Goal: Information Seeking & Learning: Learn about a topic

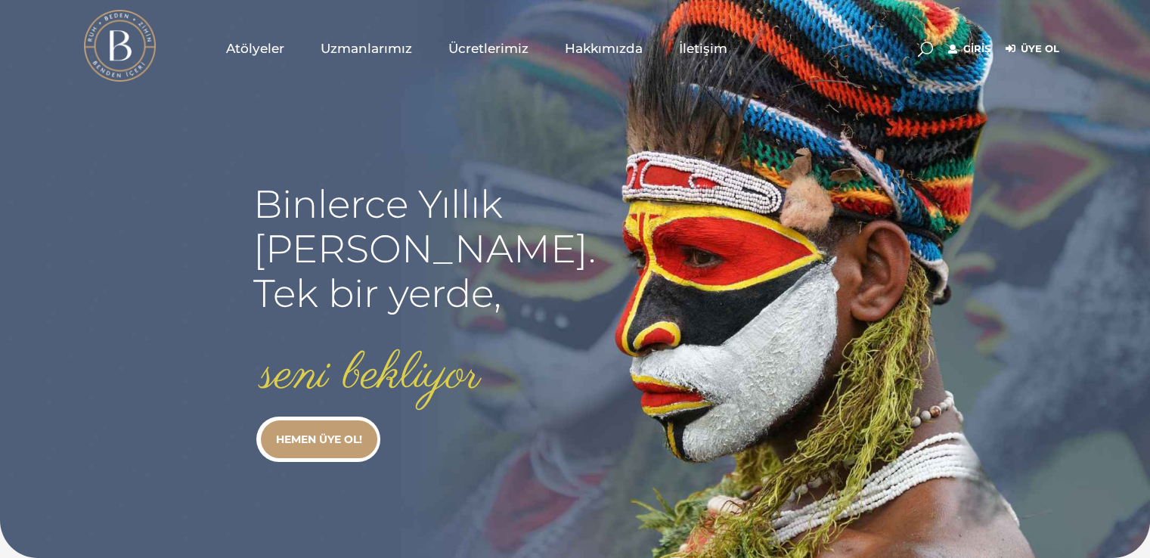
click at [967, 44] on link "Giriş" at bounding box center [969, 49] width 42 height 18
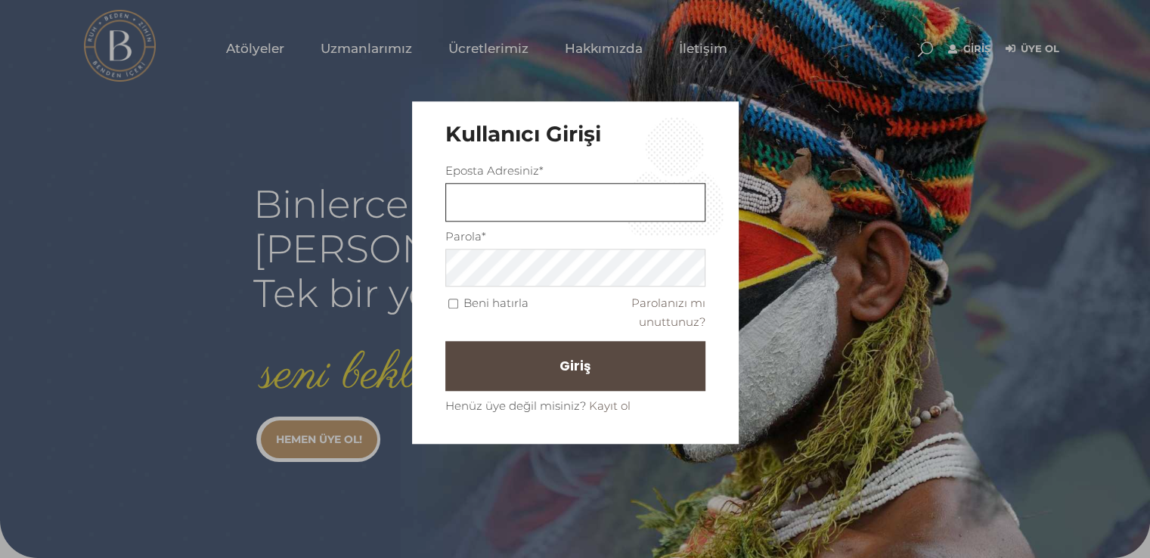
click at [650, 186] on input "text" at bounding box center [575, 202] width 260 height 39
type input "firatkayimtu@hotmail.com"
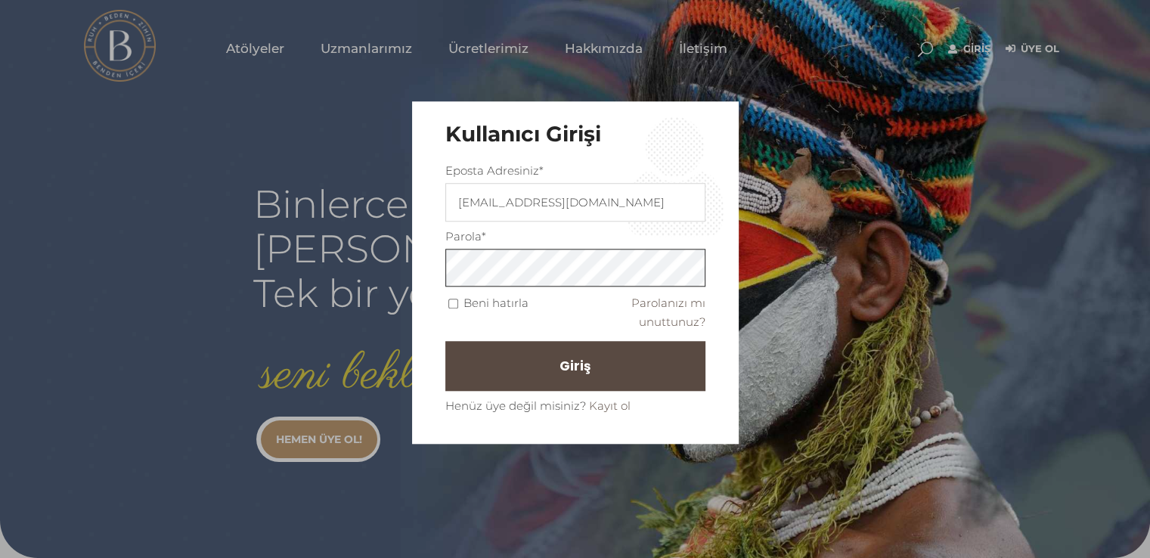
click at [445, 342] on button "Giriş" at bounding box center [575, 367] width 260 height 50
click at [623, 354] on button "Giriş" at bounding box center [575, 367] width 260 height 50
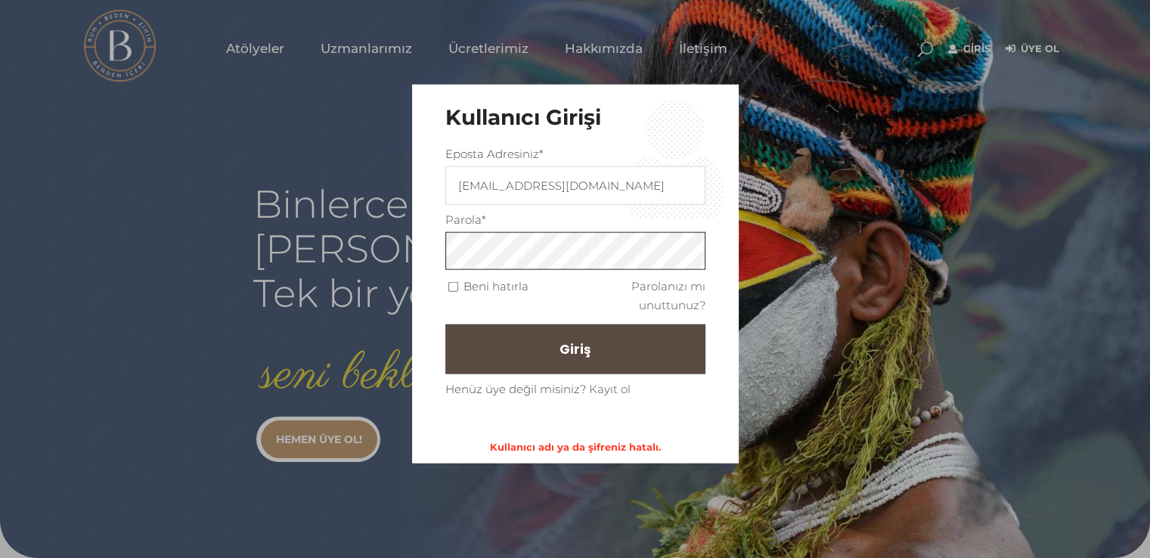
click at [445, 324] on button "Giriş" at bounding box center [575, 349] width 260 height 50
click at [589, 326] on button "Giriş" at bounding box center [575, 349] width 260 height 50
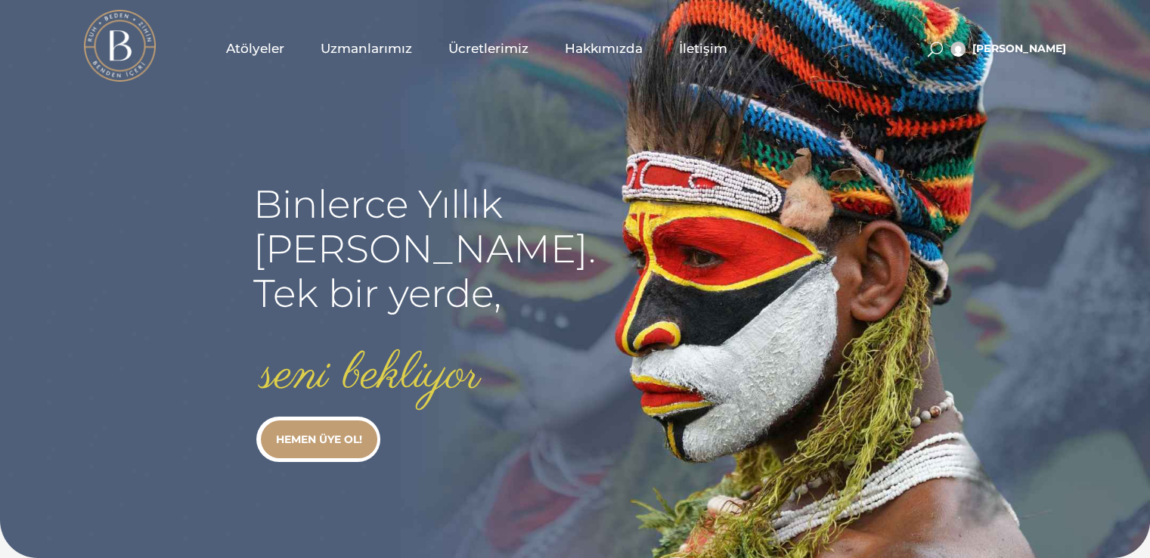
click at [942, 53] on span at bounding box center [934, 49] width 15 height 15
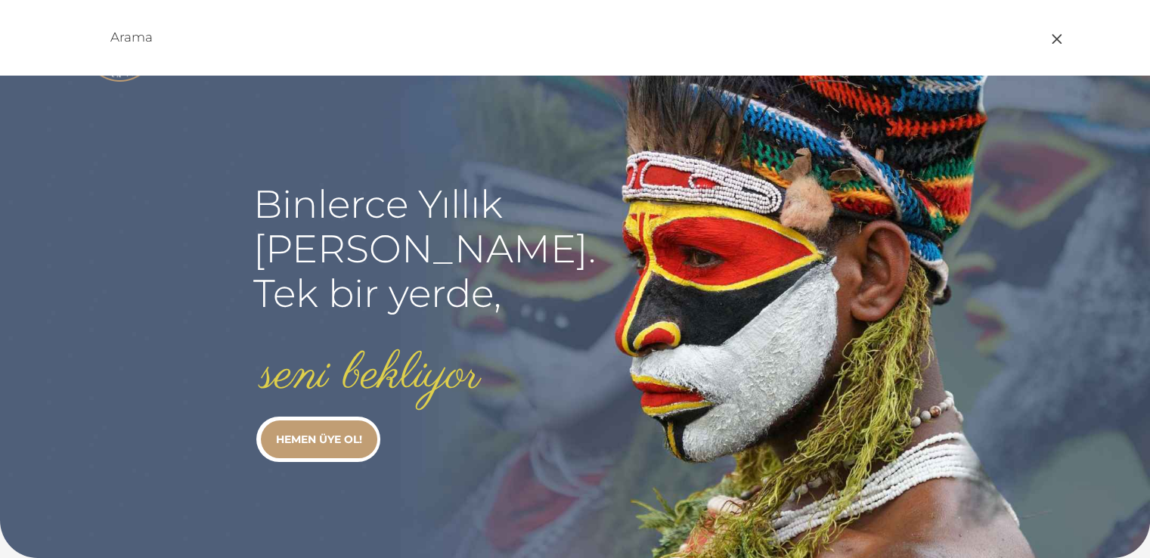
click at [588, 73] on div at bounding box center [575, 38] width 983 height 76
click at [585, 58] on div at bounding box center [575, 38] width 983 height 76
click at [580, 43] on input "text" at bounding box center [503, 37] width 786 height 18
type input "homepati"
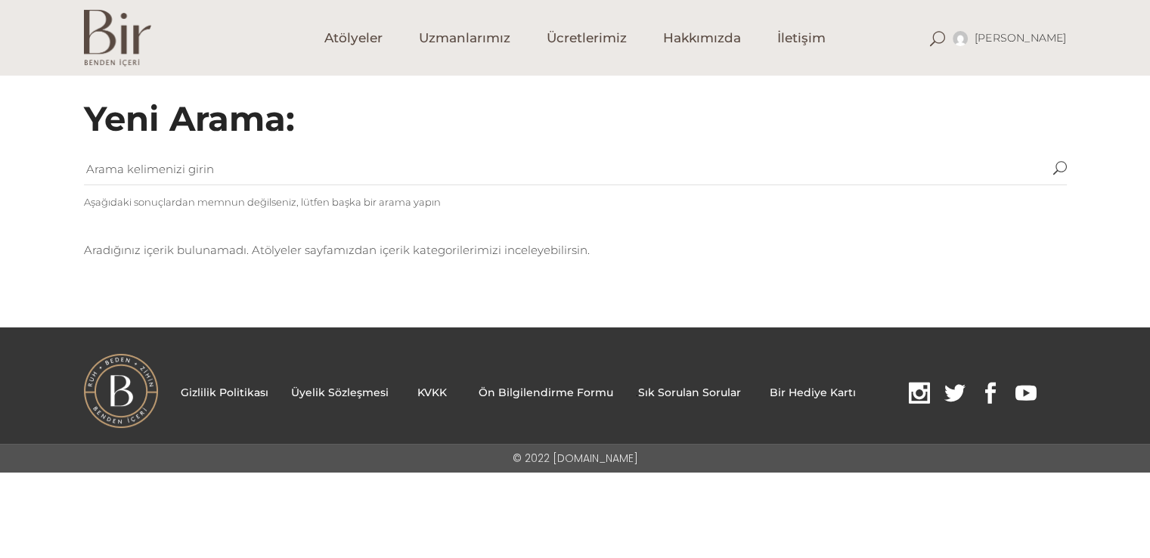
click at [359, 166] on input "text" at bounding box center [568, 169] width 969 height 30
type input "pati"
click at [1053, 154] on button "submit" at bounding box center [1060, 169] width 14 height 30
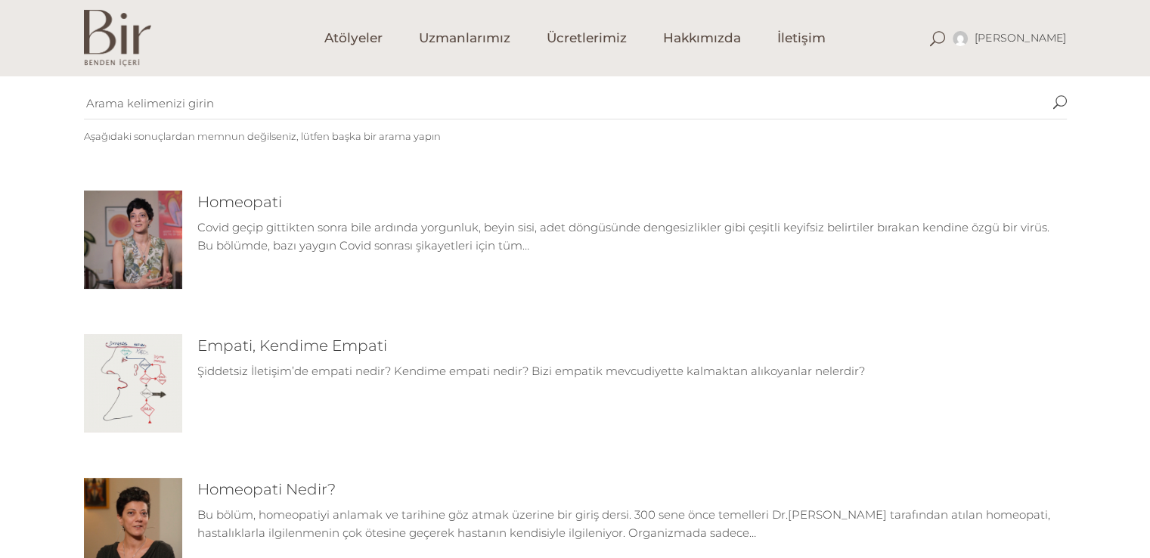
scroll to position [62, 0]
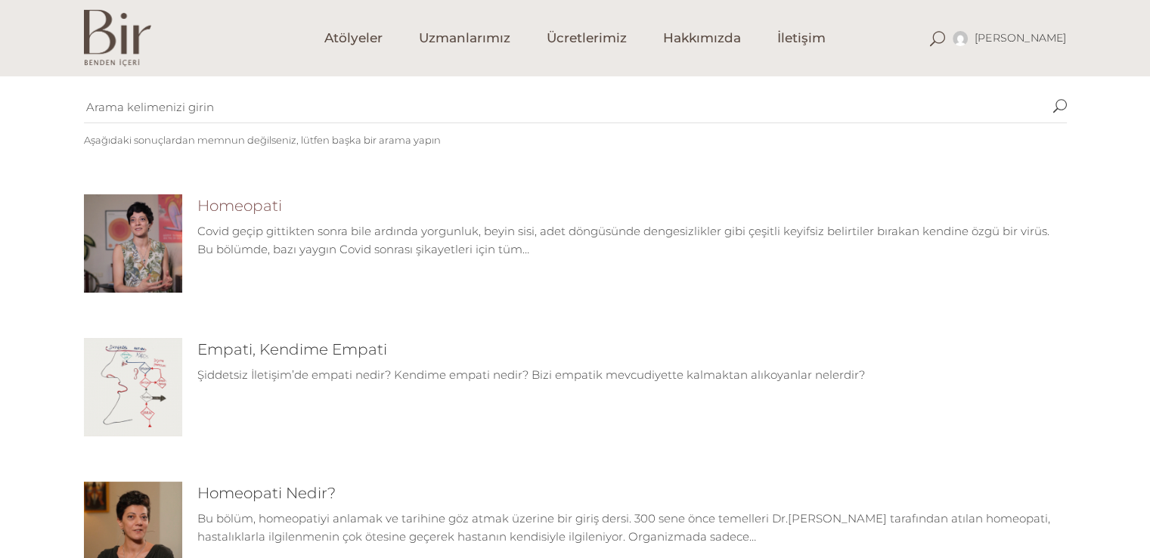
click at [265, 200] on link "Homeopati" at bounding box center [239, 206] width 85 height 18
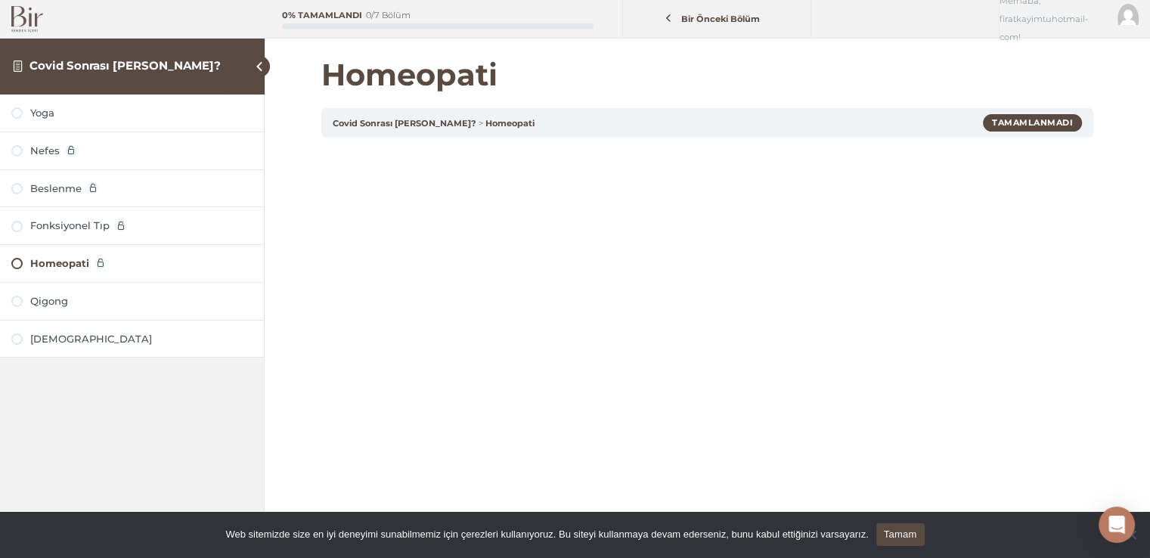
click at [63, 129] on div "Yoga" at bounding box center [132, 112] width 264 height 37
click at [46, 118] on div "Yoga" at bounding box center [141, 113] width 222 height 14
click at [97, 155] on div "Nefes" at bounding box center [141, 151] width 222 height 14
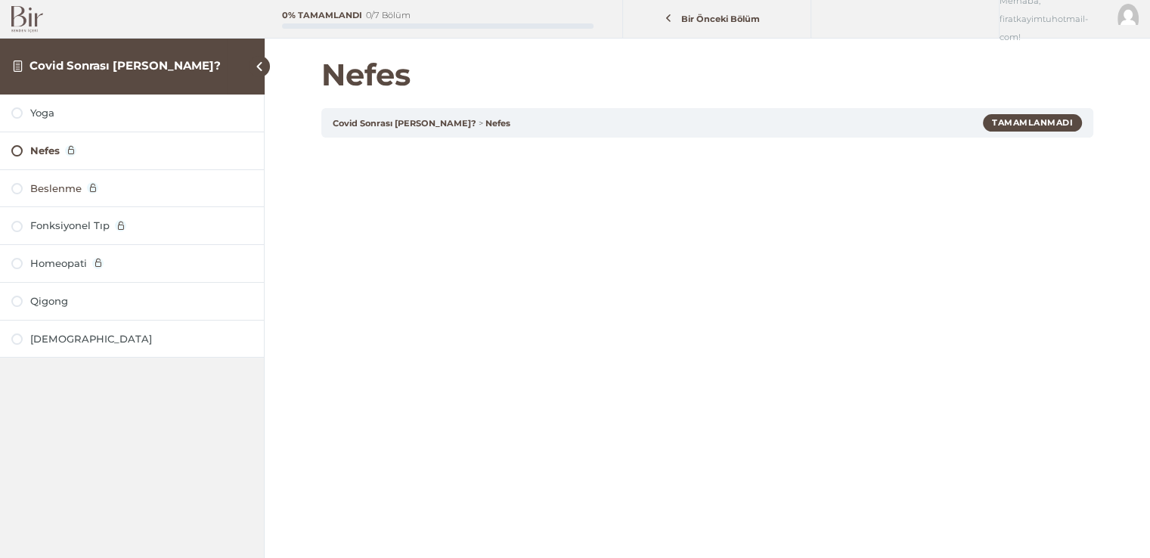
click at [99, 183] on div "Beslenme" at bounding box center [141, 188] width 222 height 14
click at [217, 54] on div "Covid Sonrası [PERSON_NAME]?" at bounding box center [132, 66] width 265 height 57
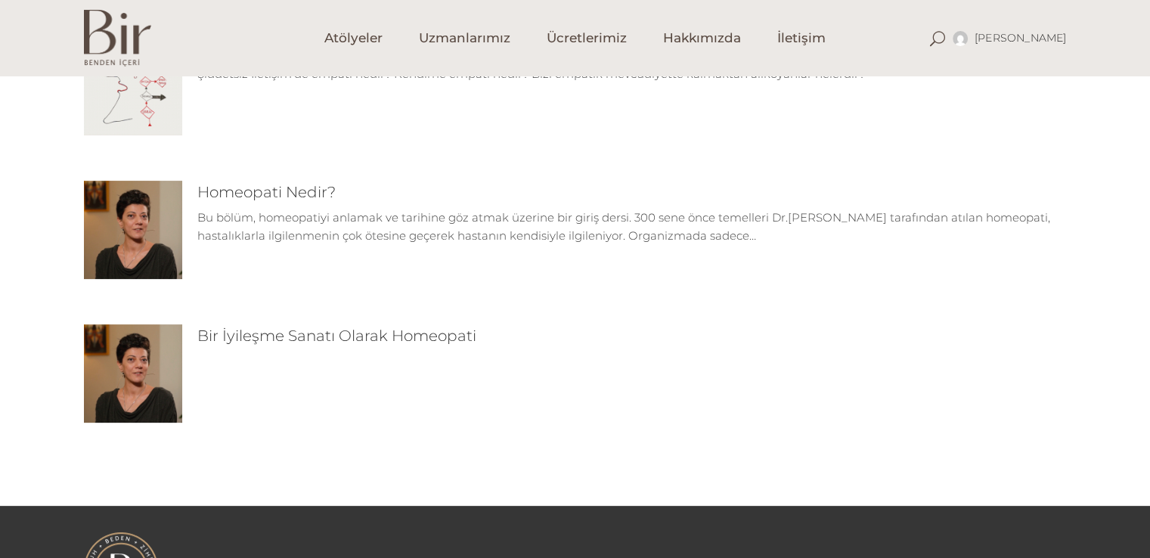
scroll to position [348, 0]
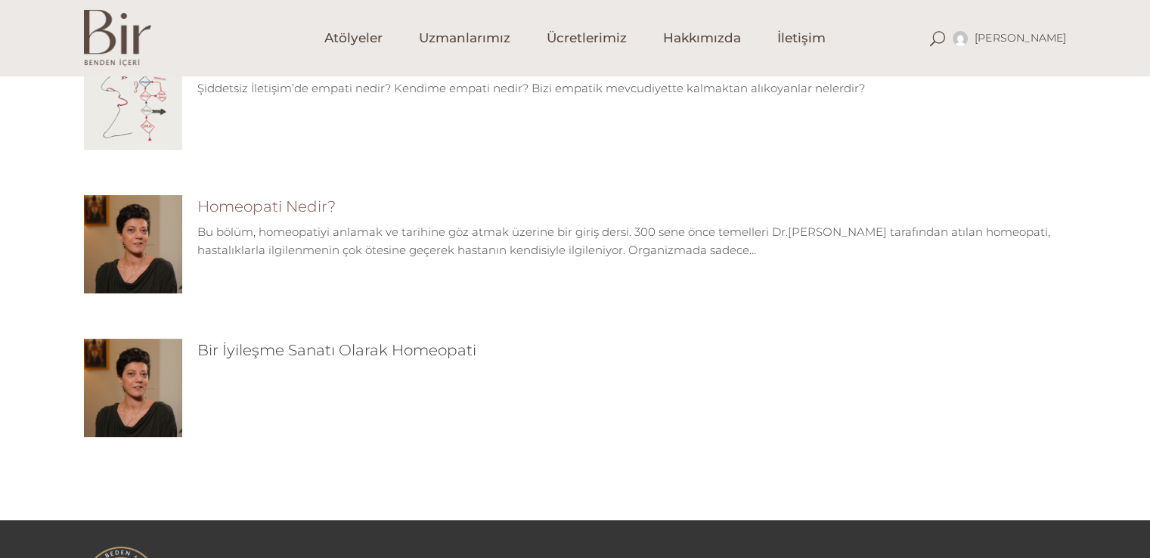
click at [308, 200] on link "Homeopati Nedir?" at bounding box center [266, 206] width 138 height 18
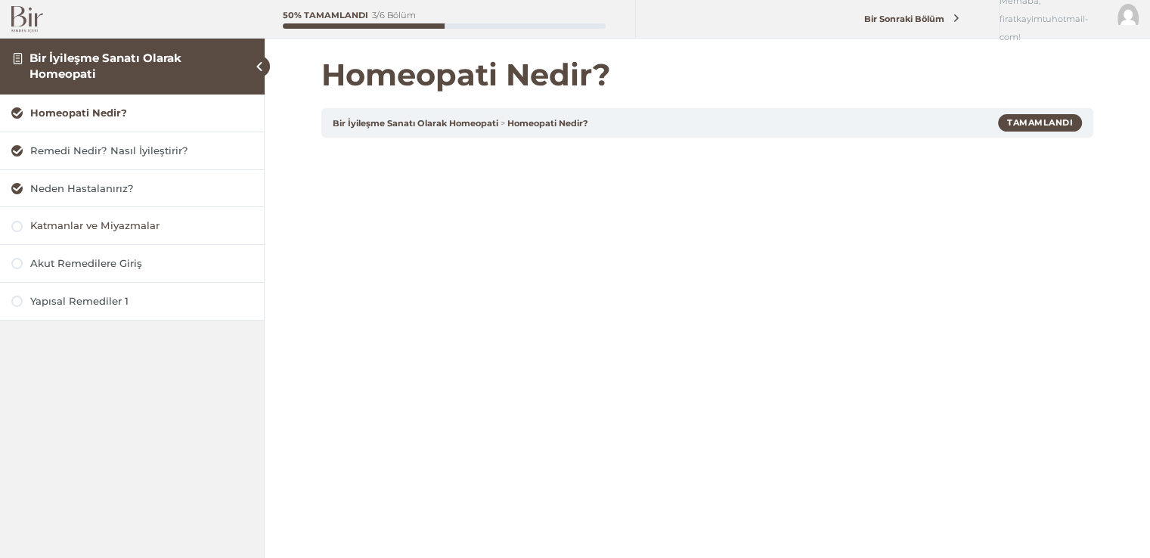
click at [132, 229] on div "Katmanlar ve Miyazmalar" at bounding box center [141, 225] width 222 height 14
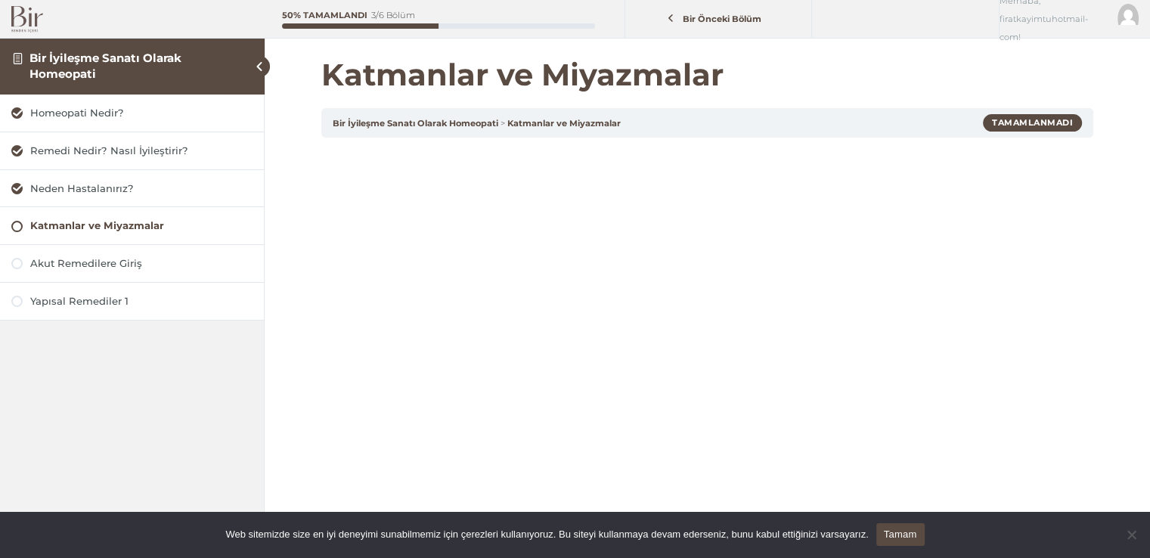
scroll to position [70, 0]
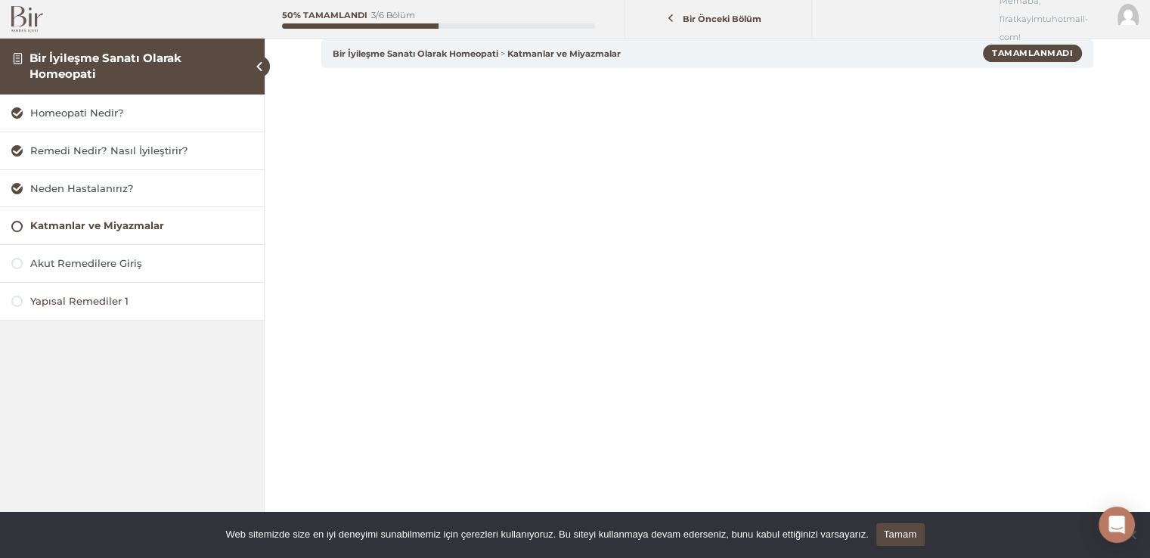
click at [63, 297] on div "Yapısal Remediler 1" at bounding box center [141, 301] width 222 height 14
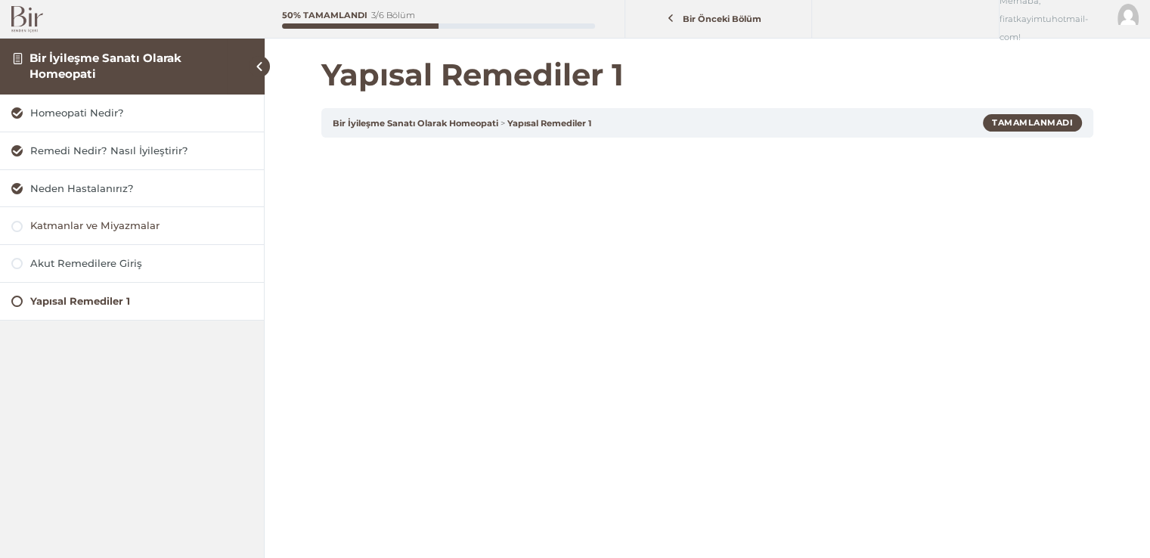
click at [138, 227] on div "Katmanlar ve Miyazmalar" at bounding box center [141, 225] width 222 height 14
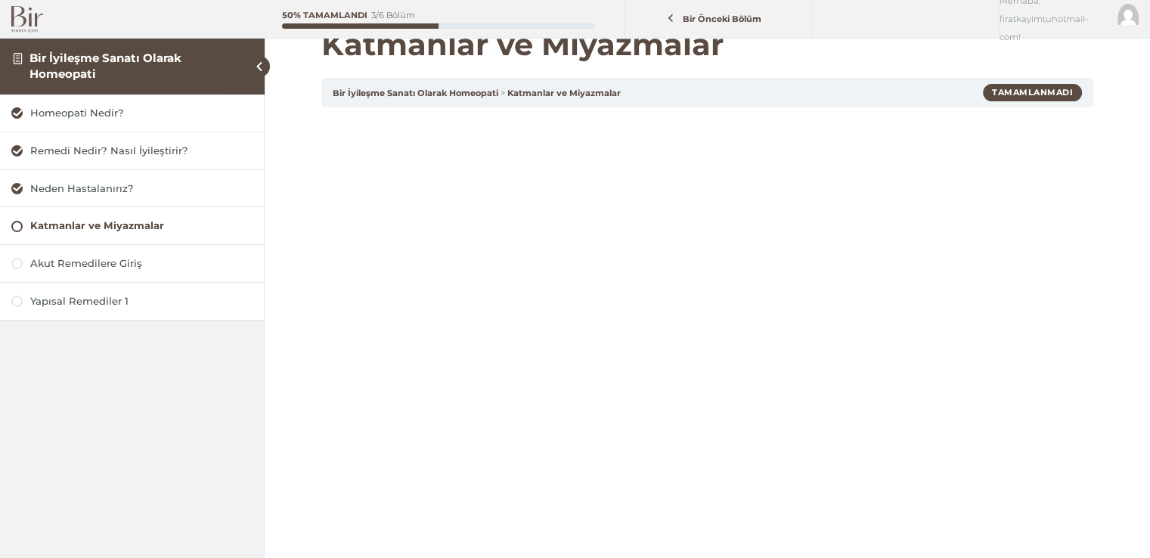
scroll to position [60, 0]
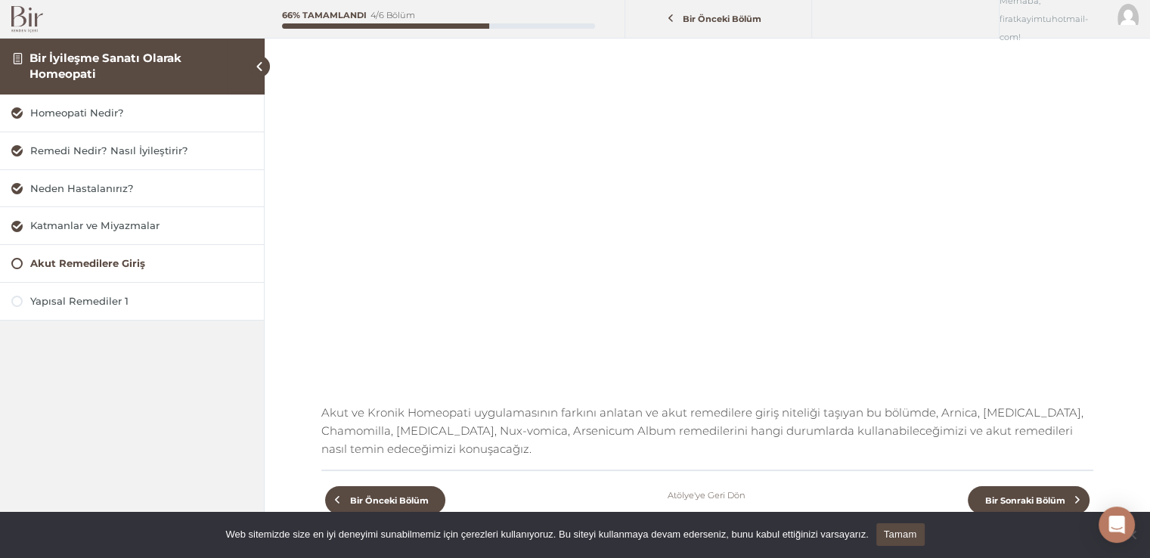
scroll to position [191, 0]
click at [122, 261] on div "Akut Remedilere Giriş" at bounding box center [141, 263] width 222 height 14
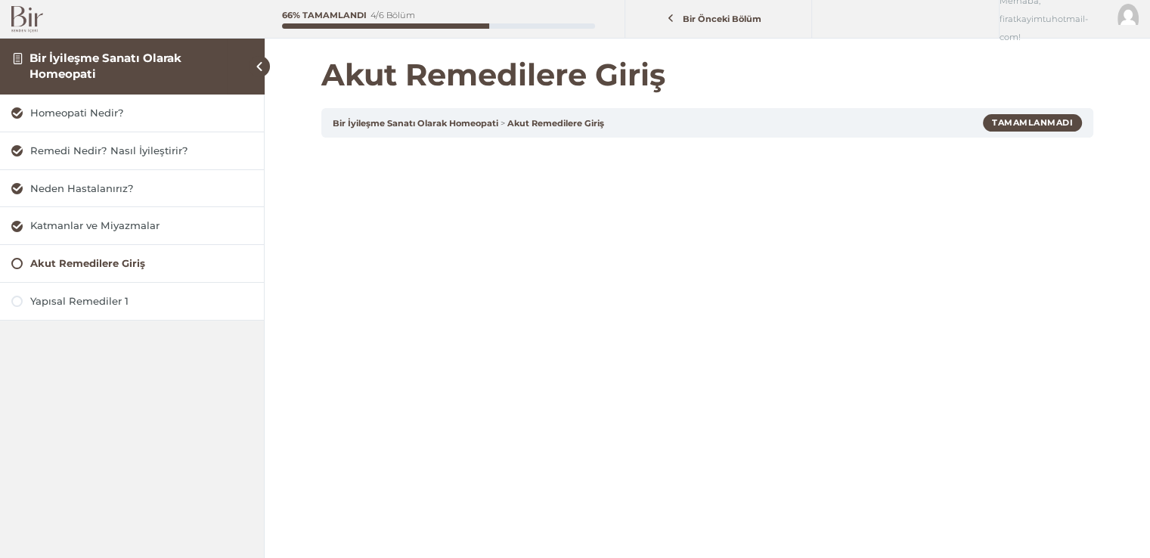
click at [122, 261] on div "Akut Remedilere Giriş" at bounding box center [141, 263] width 222 height 14
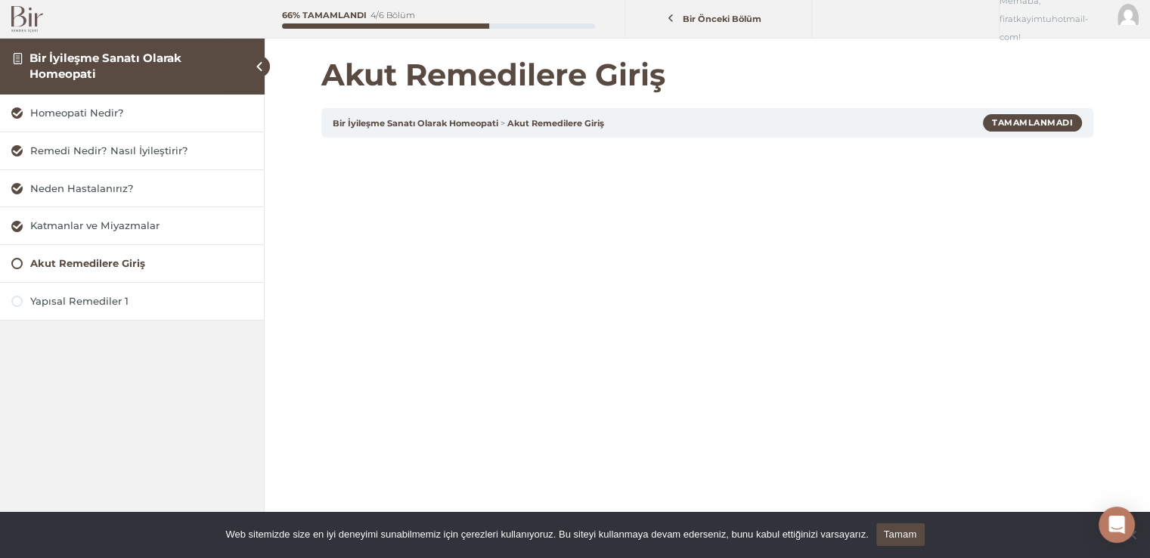
click at [894, 530] on link "Tamam" at bounding box center [900, 534] width 48 height 23
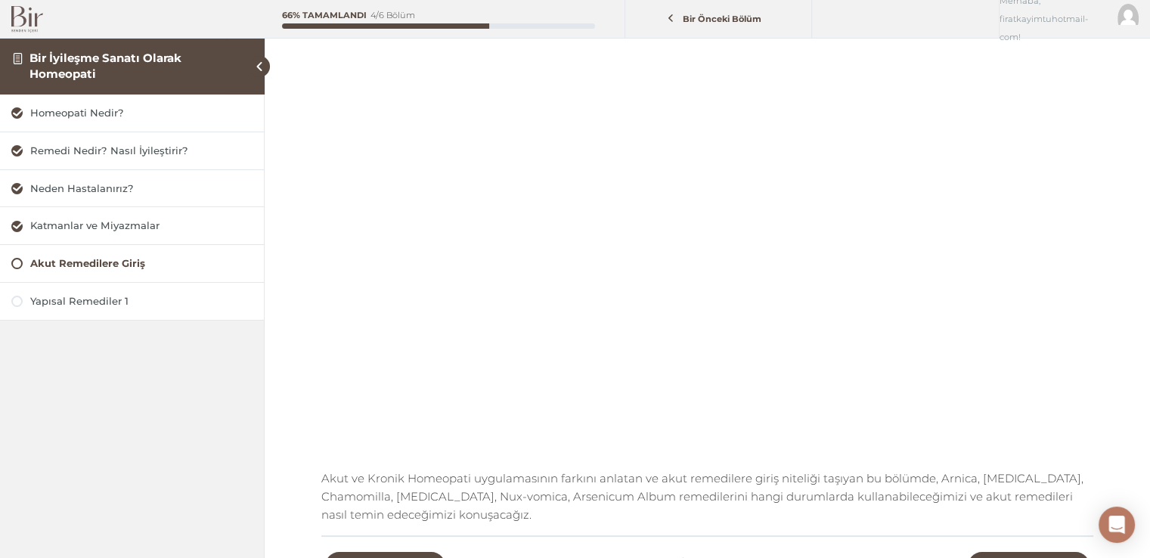
scroll to position [151, 0]
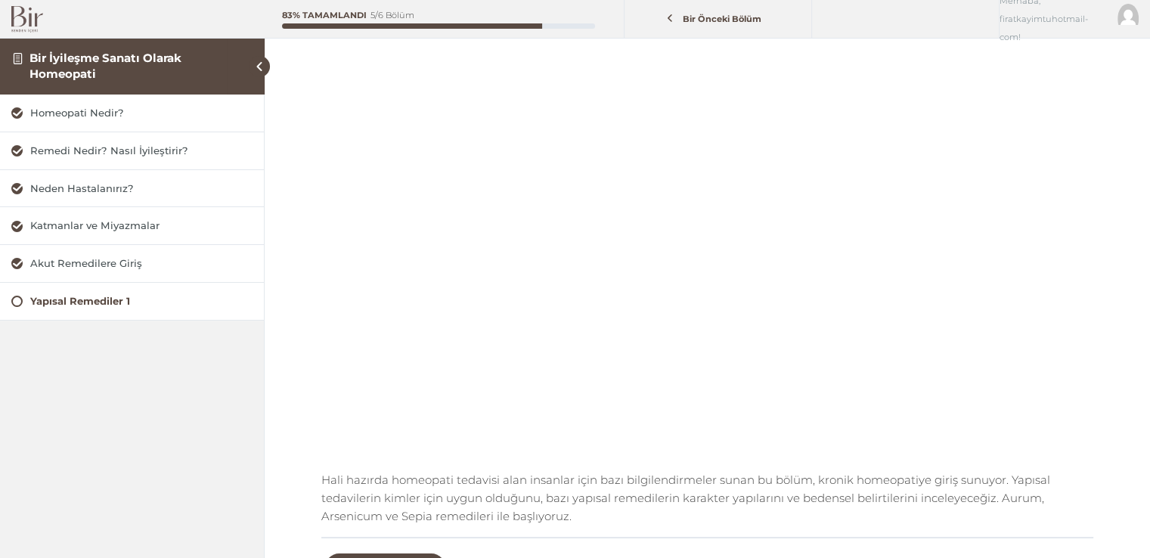
scroll to position [107, 0]
click at [127, 302] on div "Yapısal Remediler 1" at bounding box center [141, 301] width 222 height 14
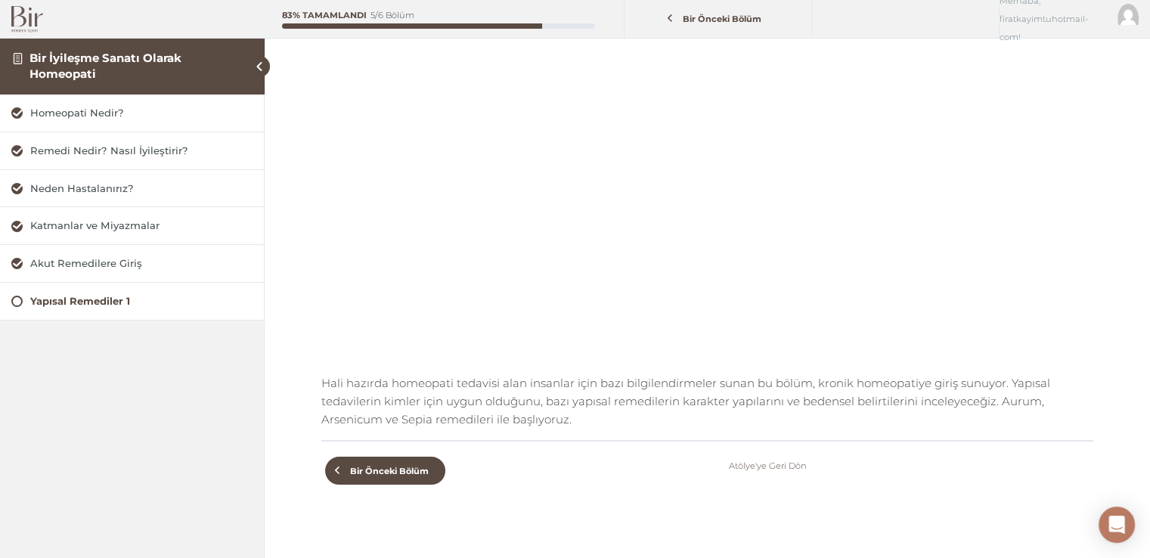
scroll to position [224, 0]
